Goal: Navigation & Orientation: Find specific page/section

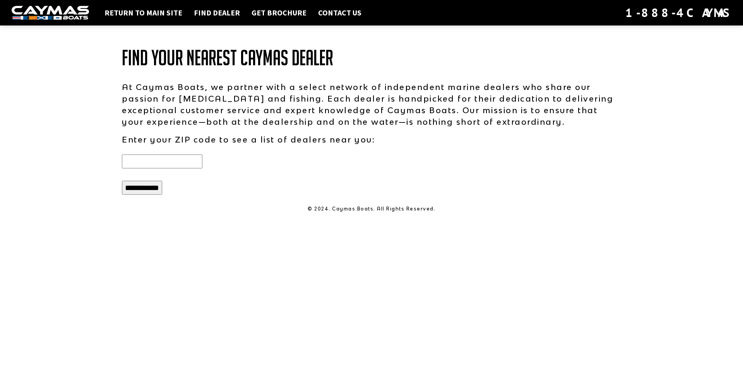
click at [182, 161] on input "text" at bounding box center [162, 162] width 80 height 14
type input "*****"
click at [135, 193] on input "**********" at bounding box center [142, 188] width 40 height 14
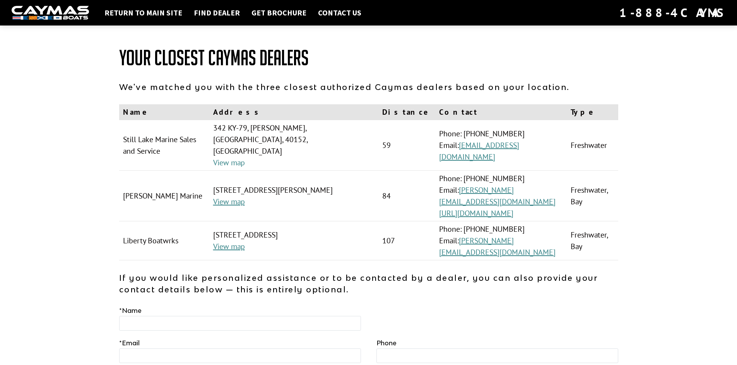
click at [245, 158] on link "View map" at bounding box center [229, 163] width 32 height 10
click at [513, 208] on link "https://www.wiedasmarine.com/" at bounding box center [476, 213] width 74 height 10
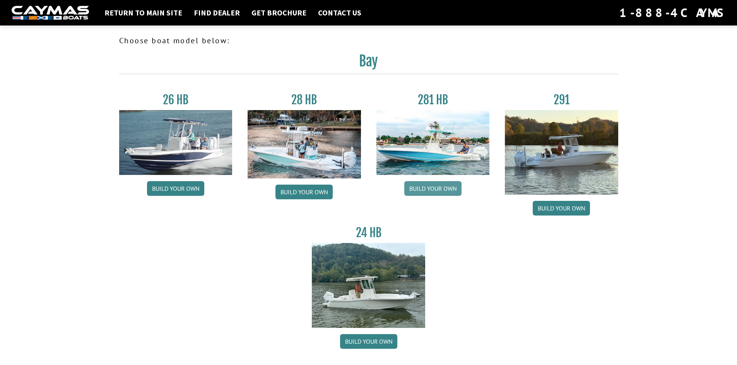
click at [452, 184] on link "Build your own" at bounding box center [432, 188] width 57 height 15
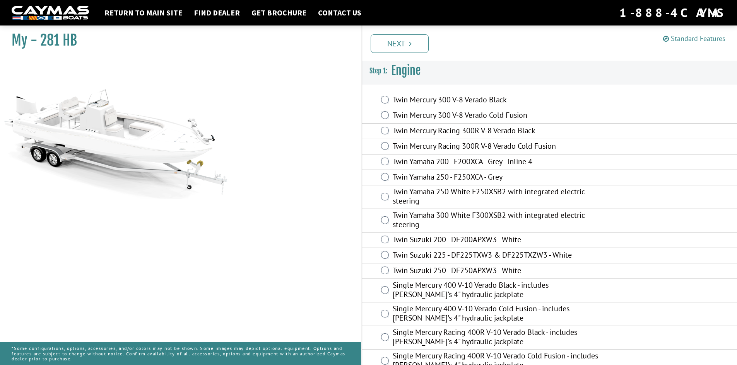
click at [671, 39] on link "Standard Features" at bounding box center [694, 38] width 62 height 9
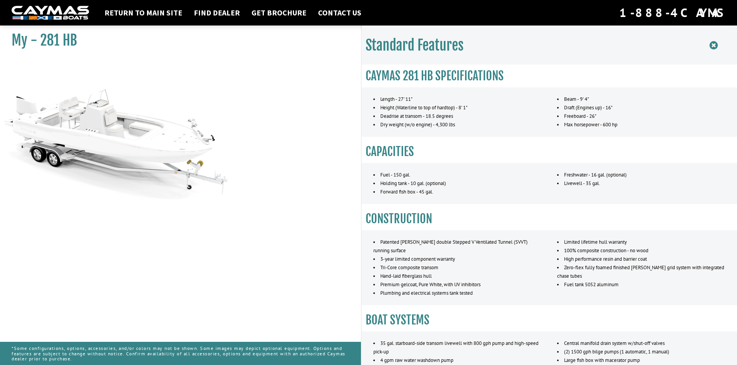
click at [711, 44] on icon at bounding box center [713, 46] width 8 height 10
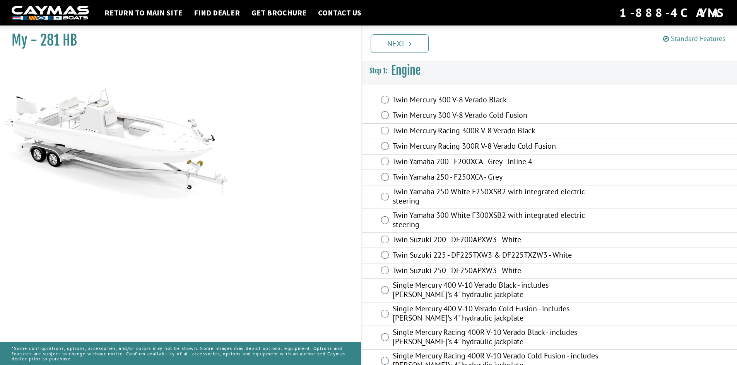
click at [681, 36] on link "Standard Features" at bounding box center [694, 38] width 62 height 9
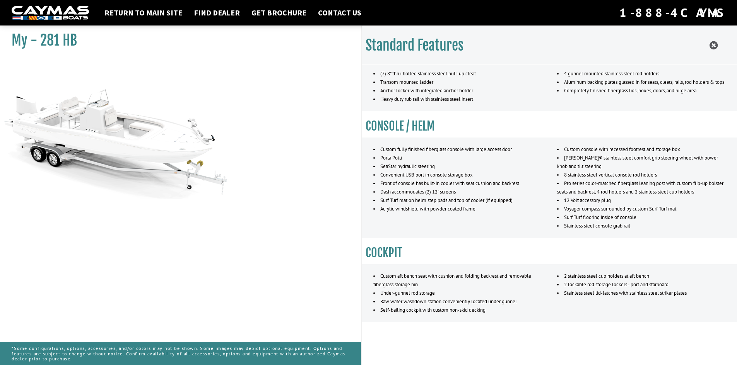
scroll to position [422, 0]
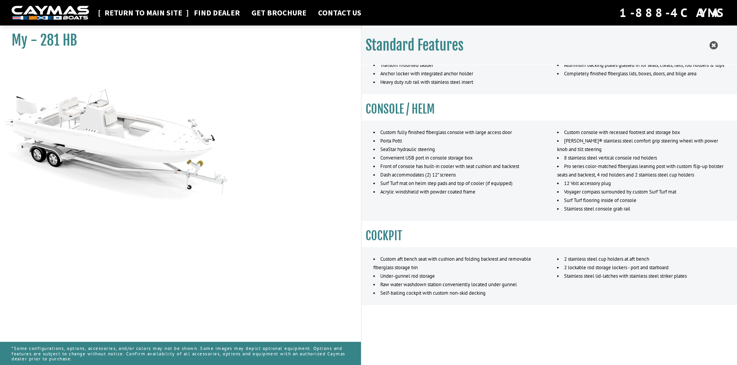
click at [139, 10] on link "Return to main site" at bounding box center [143, 13] width 85 height 10
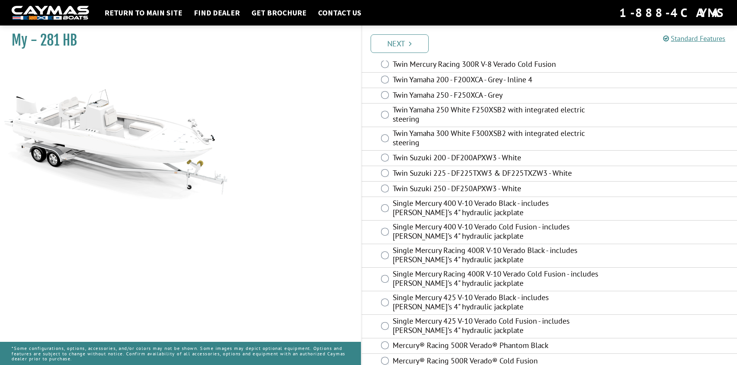
scroll to position [140, 0]
